Goal: Task Accomplishment & Management: Use online tool/utility

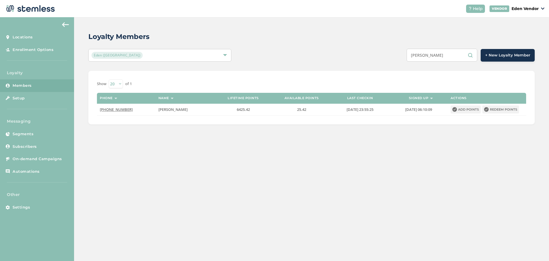
drag, startPoint x: 459, startPoint y: 53, endPoint x: 392, endPoint y: 61, distance: 68.2
click at [392, 61] on div "[PERSON_NAME] + New Loyalty Member" at bounding box center [405, 55] width 260 height 13
type input "IDER"
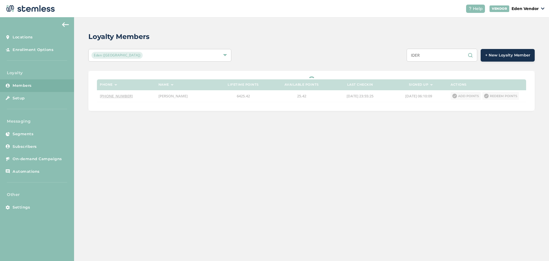
drag, startPoint x: 451, startPoint y: 58, endPoint x: 405, endPoint y: 63, distance: 46.8
click at [405, 63] on div "Loyalty Members Eden (Okmulgee) IDER + New Loyalty Member Phone Name Lifetime p…" at bounding box center [311, 71] width 475 height 108
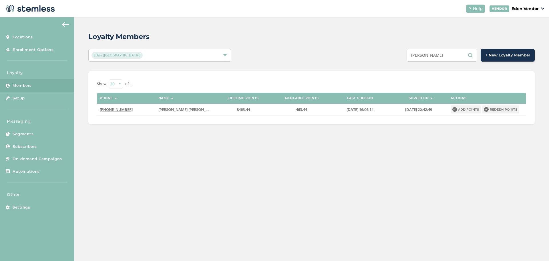
drag, startPoint x: 450, startPoint y: 56, endPoint x: 400, endPoint y: 57, distance: 50.4
click at [400, 57] on div "[PERSON_NAME] + New Loyalty Member" at bounding box center [405, 55] width 260 height 13
type input "[PERSON_NAME]"
click at [415, 37] on div "Loyalty Members" at bounding box center [309, 36] width 442 height 10
click at [500, 110] on button "Redeem points" at bounding box center [501, 109] width 37 height 8
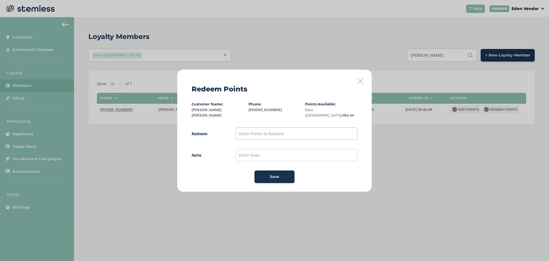
click at [287, 134] on input "text" at bounding box center [297, 133] width 122 height 12
type input "400"
click at [248, 157] on input "text" at bounding box center [297, 155] width 122 height 12
type input "[DATE]"
click at [280, 174] on div "Save" at bounding box center [274, 177] width 31 height 6
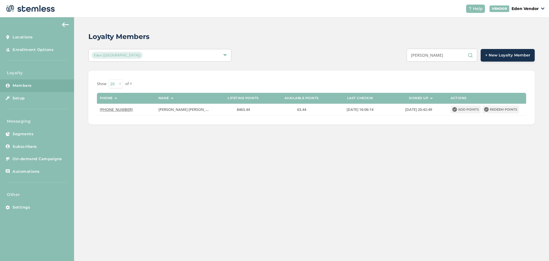
drag, startPoint x: 449, startPoint y: 53, endPoint x: 410, endPoint y: 65, distance: 41.1
click at [410, 65] on div "Loyalty Members Eden (Okmulgee) [PERSON_NAME] + New Loyalty Member Show [PHONE_…" at bounding box center [311, 77] width 475 height 121
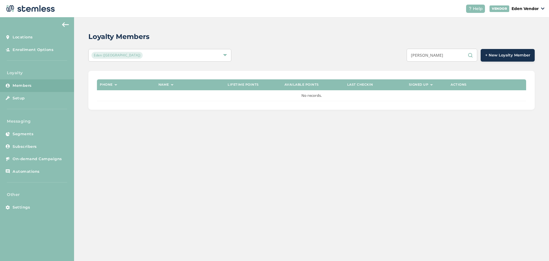
type input "[PERSON_NAME]"
drag, startPoint x: 463, startPoint y: 53, endPoint x: 403, endPoint y: 63, distance: 60.7
click at [403, 63] on div "Loyalty Members Eden (Okmulgee) [PERSON_NAME] + New Loyalty Member Phone Name L…" at bounding box center [311, 70] width 475 height 107
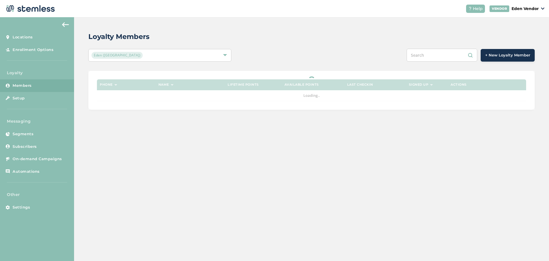
paste input "[PERSON_NAME]"
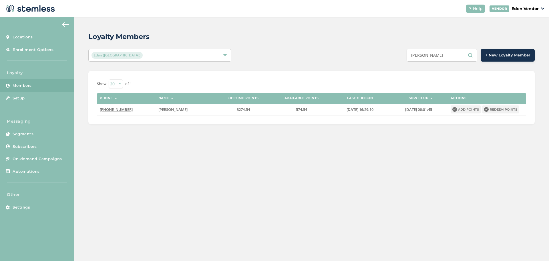
type input "[PERSON_NAME]"
